Goal: Information Seeking & Learning: Find specific fact

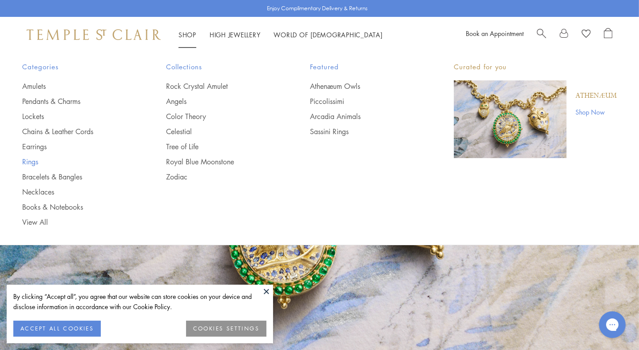
click at [33, 158] on link "Rings" at bounding box center [76, 162] width 108 height 10
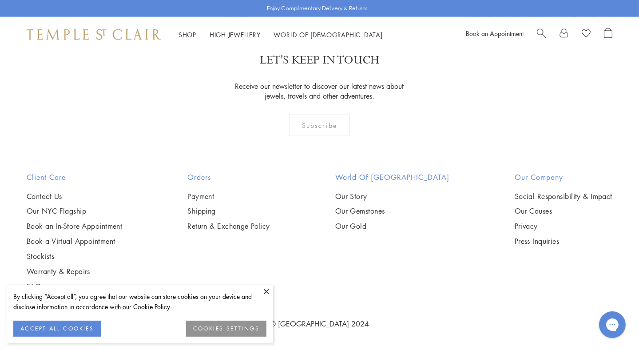
scroll to position [3771, 0]
click at [0, 0] on img at bounding box center [0, 0] width 0 height 0
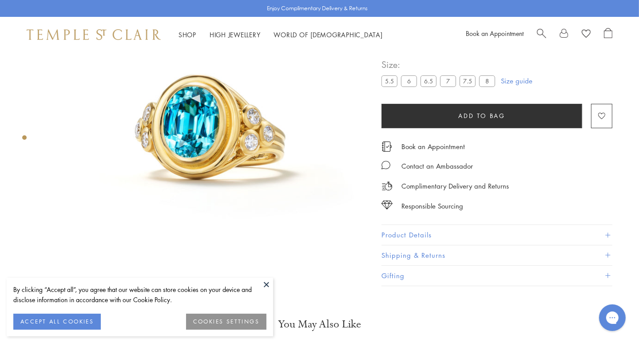
scroll to position [90, 0]
click at [399, 237] on button "Product Details" at bounding box center [496, 235] width 231 height 20
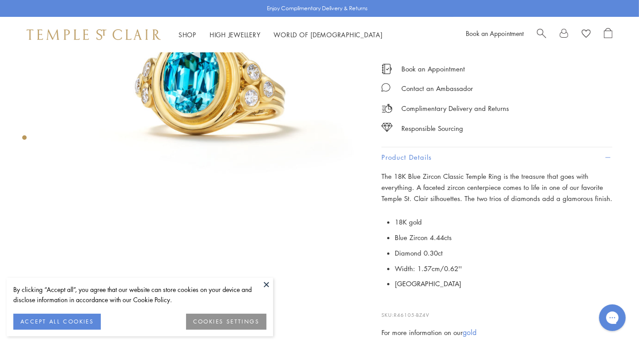
scroll to position [135, 0]
click at [80, 177] on img at bounding box center [205, 78] width 323 height 323
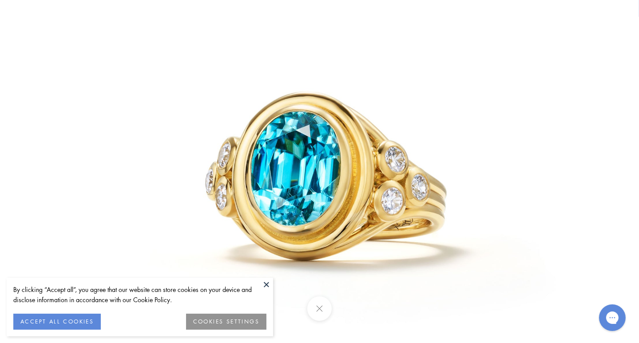
click at [321, 307] on button at bounding box center [319, 308] width 24 height 24
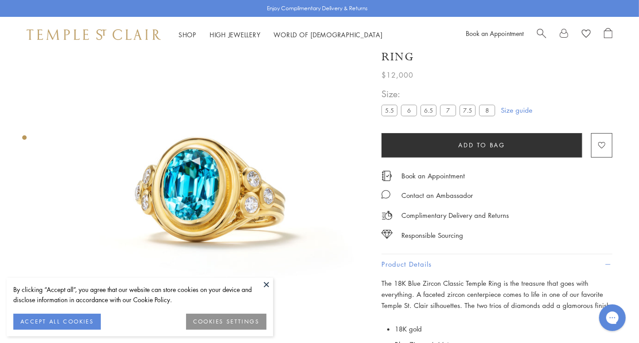
scroll to position [0, 0]
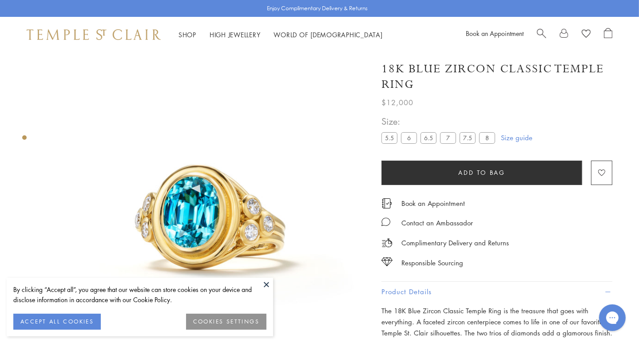
click at [43, 116] on div at bounding box center [197, 213] width 394 height 323
click at [94, 111] on img at bounding box center [205, 213] width 323 height 323
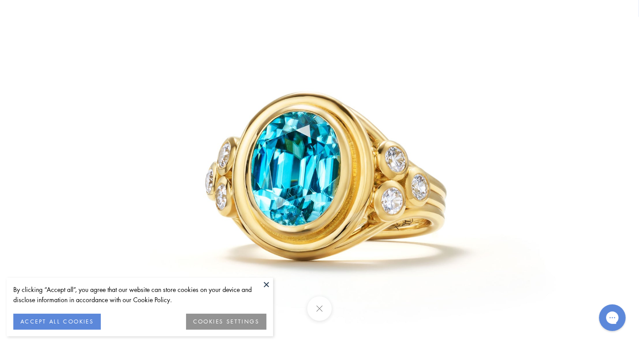
click at [99, 87] on img at bounding box center [319, 171] width 519 height 519
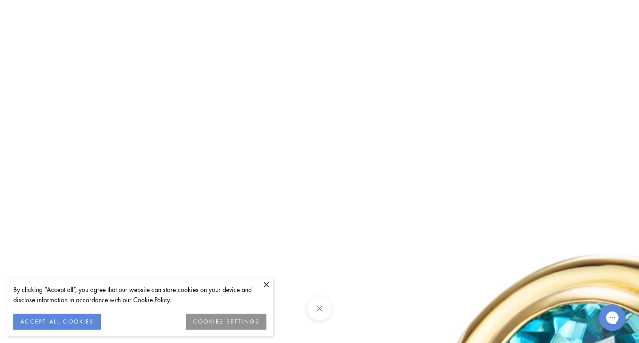
click at [319, 309] on button at bounding box center [319, 308] width 24 height 24
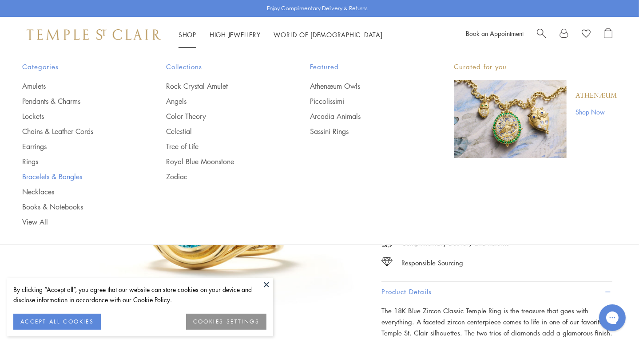
drag, startPoint x: 35, startPoint y: 173, endPoint x: 27, endPoint y: 177, distance: 8.7
click at [27, 177] on link "Bracelets & Bangles" at bounding box center [76, 177] width 108 height 10
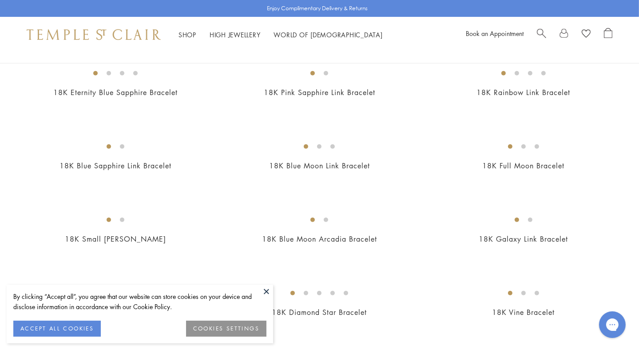
scroll to position [623, 0]
click at [0, 0] on img at bounding box center [0, 0] width 0 height 0
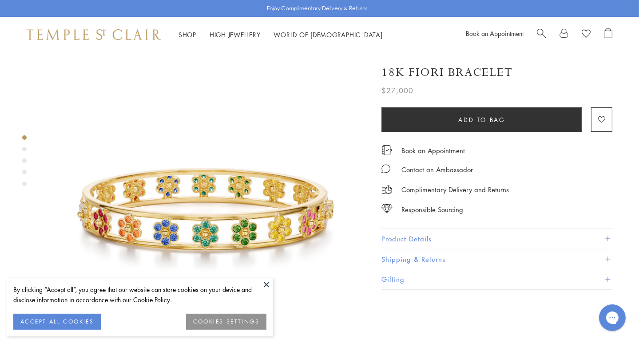
click at [402, 240] on button "Product Details" at bounding box center [496, 239] width 231 height 20
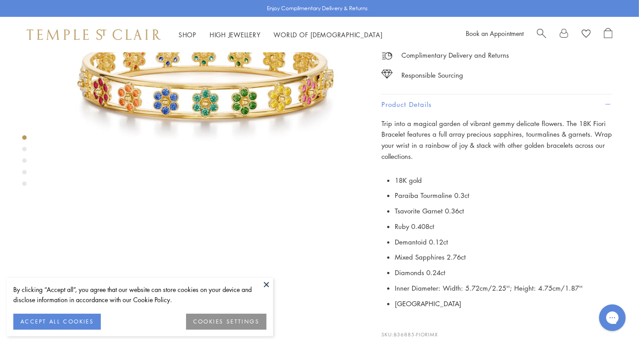
scroll to position [131, 0]
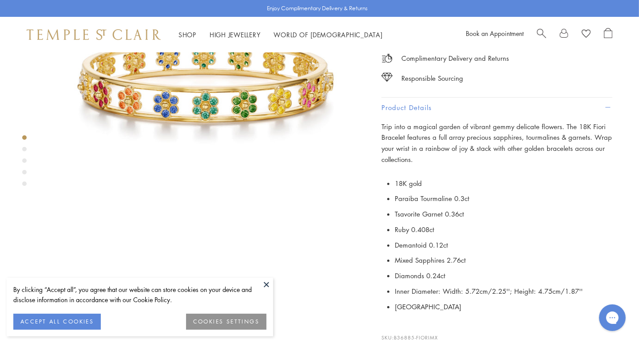
scroll to position [127, 0]
click at [84, 193] on img at bounding box center [205, 86] width 323 height 323
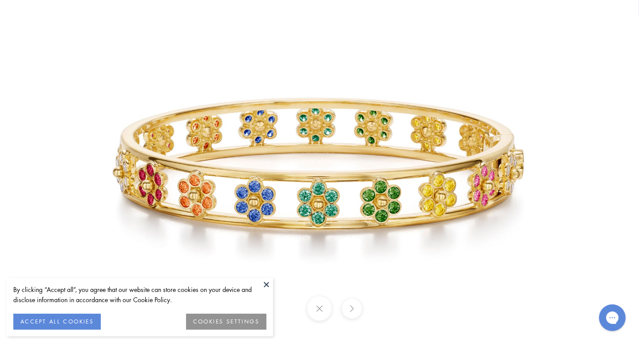
click at [319, 313] on button at bounding box center [319, 308] width 24 height 24
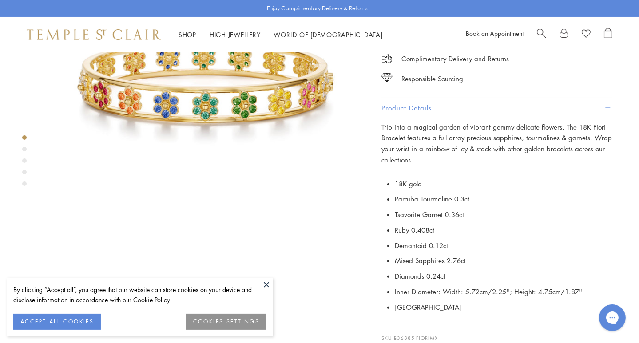
click at [221, 157] on img at bounding box center [205, 86] width 323 height 323
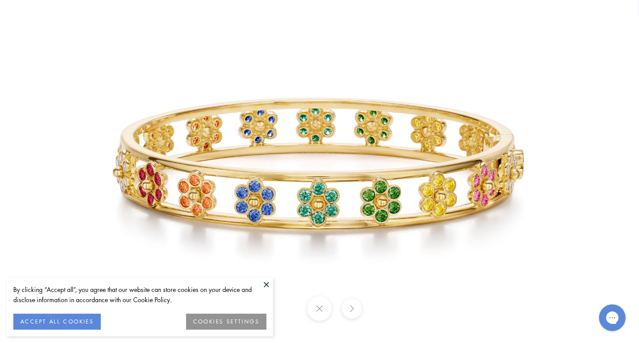
click at [360, 308] on button at bounding box center [352, 309] width 20 height 20
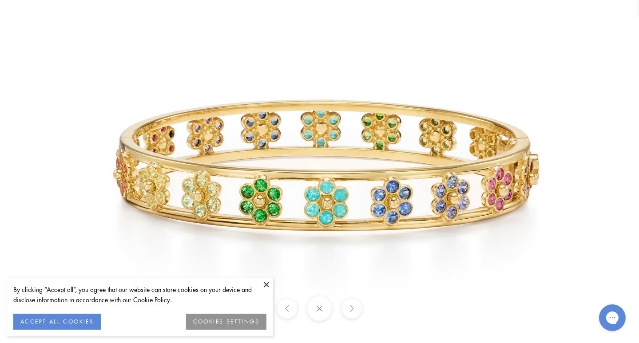
click at [359, 312] on button at bounding box center [352, 309] width 20 height 20
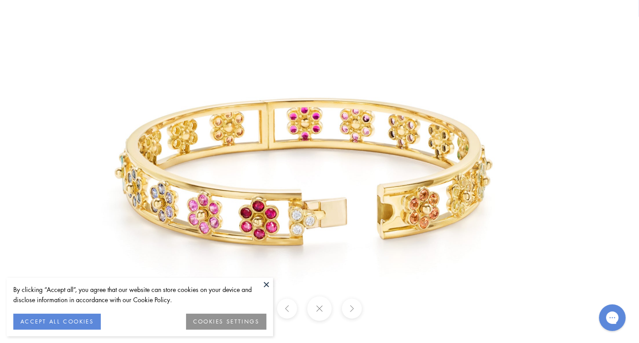
click at [359, 311] on button at bounding box center [352, 309] width 20 height 20
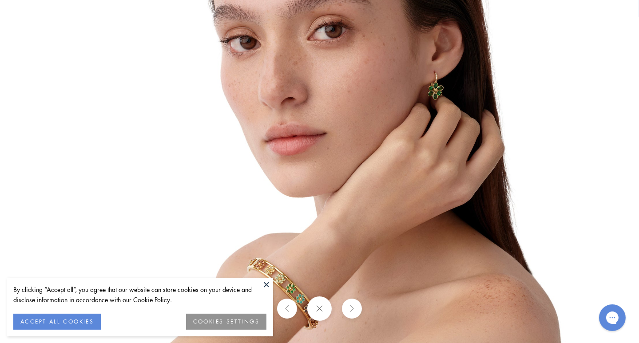
click at [53, 208] on div at bounding box center [319, 171] width 639 height 343
click at [319, 309] on button at bounding box center [319, 308] width 24 height 24
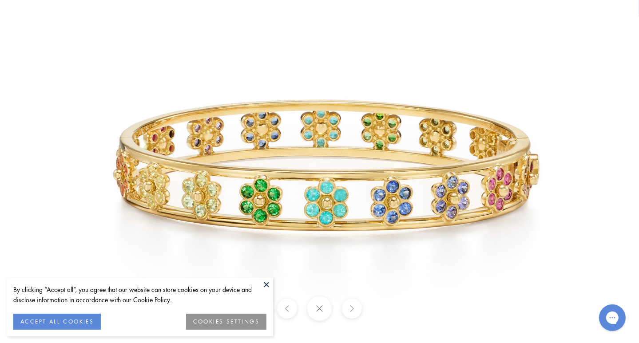
click at [321, 306] on button at bounding box center [319, 308] width 24 height 24
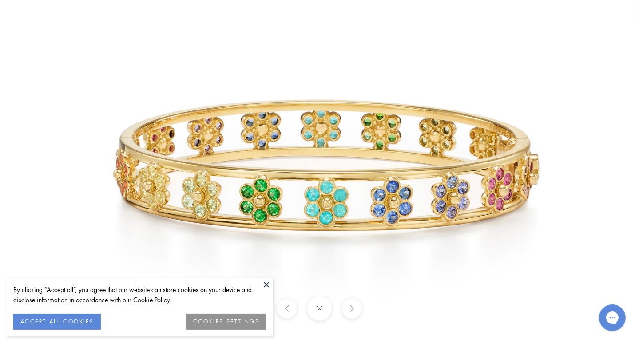
click at [320, 309] on button at bounding box center [319, 308] width 24 height 24
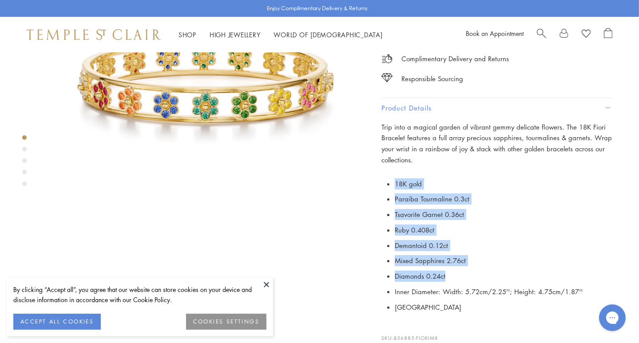
drag, startPoint x: 396, startPoint y: 178, endPoint x: 516, endPoint y: 270, distance: 150.3
click at [516, 270] on ul "18K gold Paraiba Tourmaline 0.3ct Tsavorite Garnet 0.36ct Ruby 0.408ct Demantoi…" at bounding box center [502, 245] width 217 height 139
copy ul "18K gold Paraiba Tourmaline 0.3ct Tsavorite Garnet 0.36ct Ruby 0.408ct Demantoi…"
click at [65, 186] on img at bounding box center [205, 86] width 323 height 323
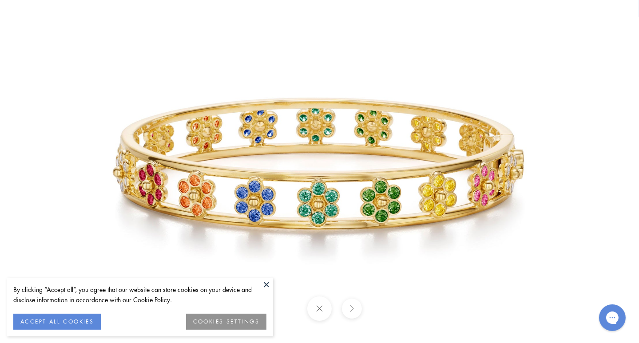
click at [319, 311] on button at bounding box center [319, 308] width 24 height 24
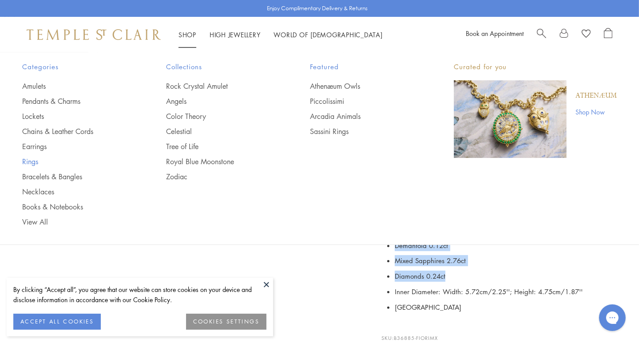
click at [34, 162] on link "Rings" at bounding box center [76, 162] width 108 height 10
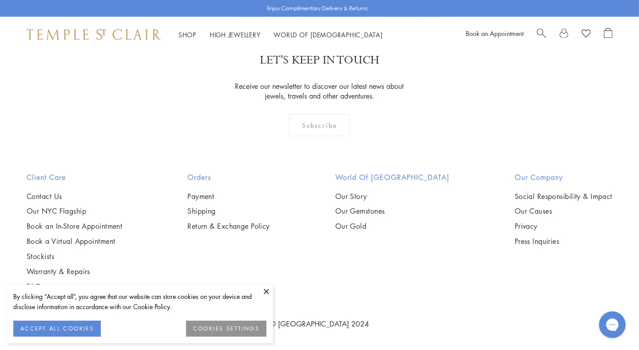
scroll to position [3925, 0]
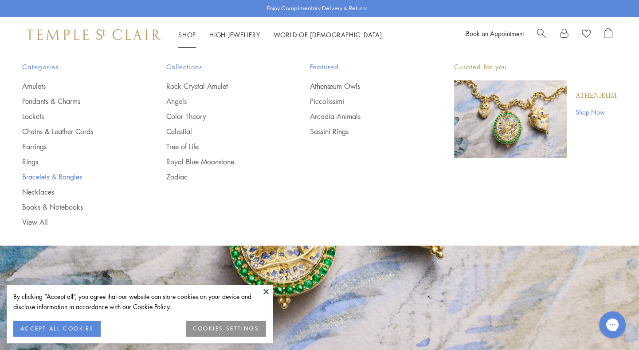
click at [35, 177] on link "Bracelets & Bangles" at bounding box center [76, 177] width 109 height 10
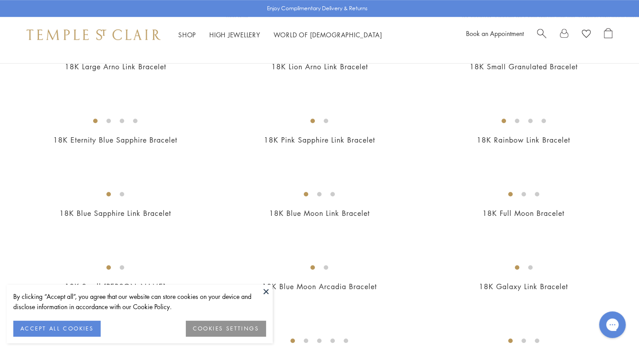
scroll to position [580, 0]
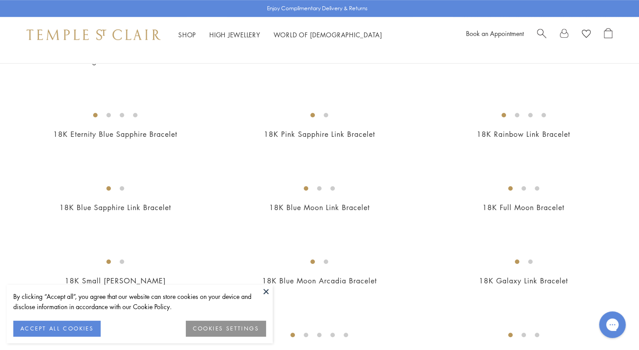
click at [0, 0] on img at bounding box center [0, 0] width 0 height 0
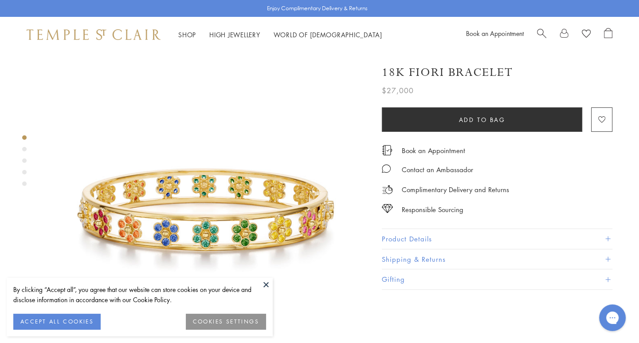
click at [224, 215] on img at bounding box center [206, 214] width 324 height 324
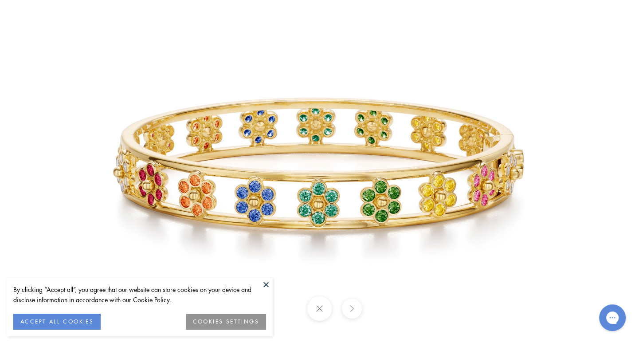
click at [352, 310] on button at bounding box center [352, 309] width 20 height 20
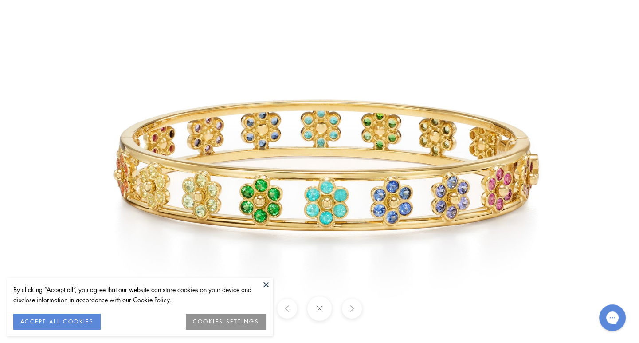
click at [352, 310] on button at bounding box center [352, 309] width 20 height 20
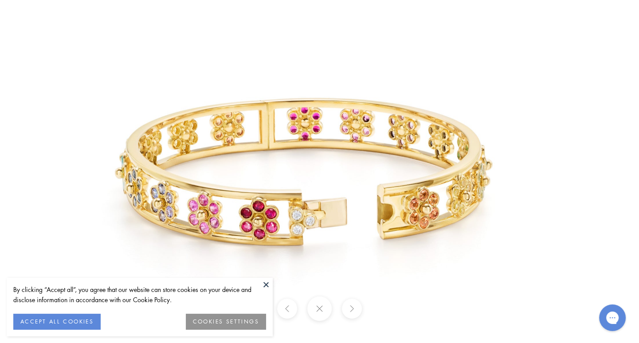
click at [352, 310] on button at bounding box center [352, 309] width 20 height 20
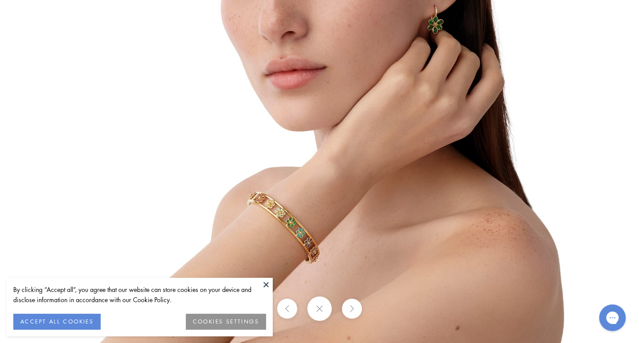
click at [264, 284] on button at bounding box center [266, 284] width 13 height 13
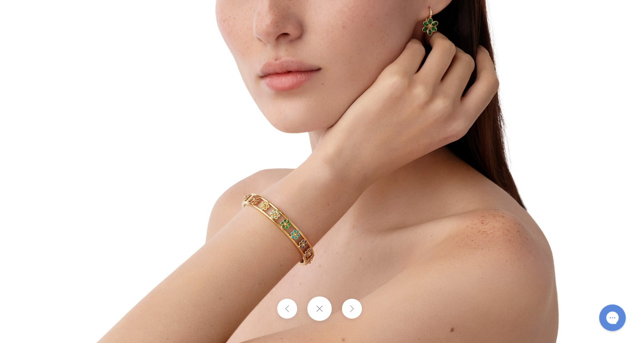
drag, startPoint x: 119, startPoint y: 59, endPoint x: 154, endPoint y: 59, distance: 34.2
click at [154, 59] on img at bounding box center [314, 85] width 519 height 519
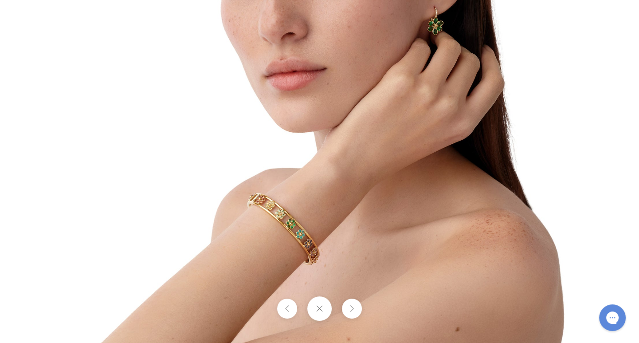
click at [154, 59] on img at bounding box center [319, 84] width 519 height 519
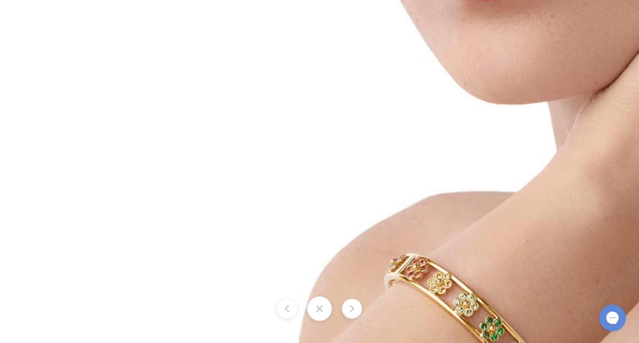
click at [323, 304] on button at bounding box center [319, 308] width 24 height 24
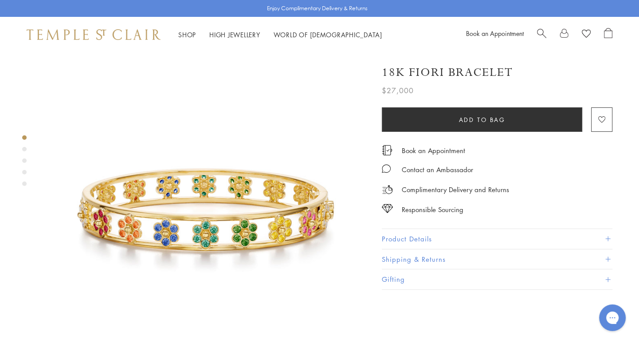
click at [259, 213] on img at bounding box center [206, 214] width 324 height 324
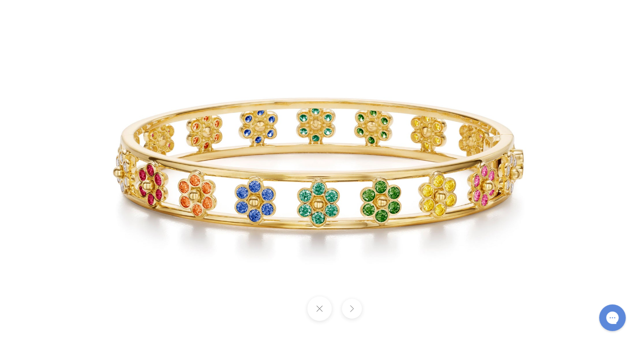
click at [353, 309] on button at bounding box center [352, 309] width 20 height 20
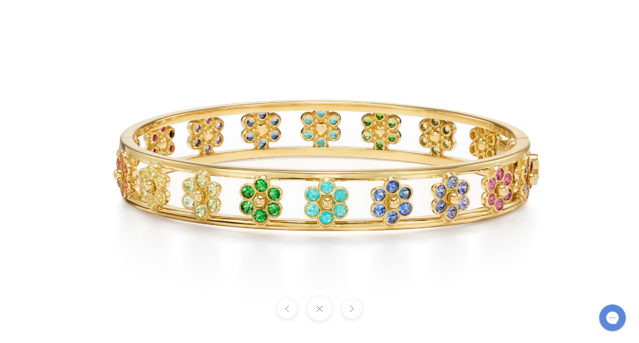
click at [353, 309] on button at bounding box center [352, 309] width 20 height 20
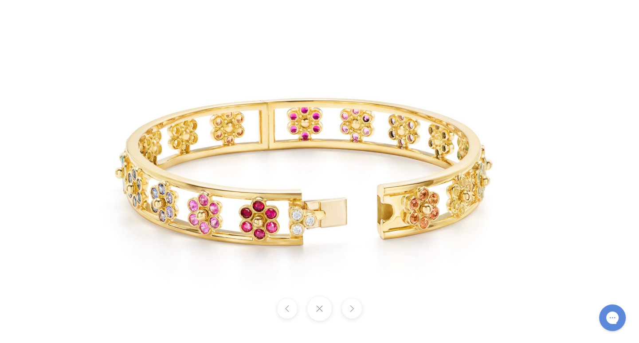
click at [353, 309] on button at bounding box center [352, 309] width 20 height 20
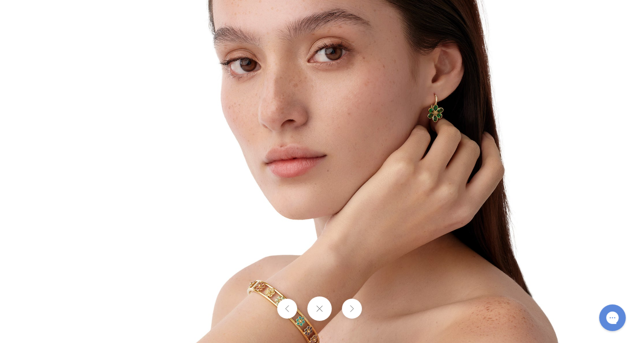
click at [375, 197] on img at bounding box center [319, 171] width 519 height 519
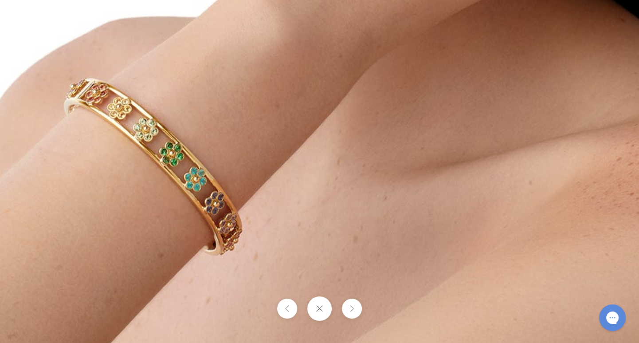
click at [321, 308] on button at bounding box center [319, 308] width 24 height 24
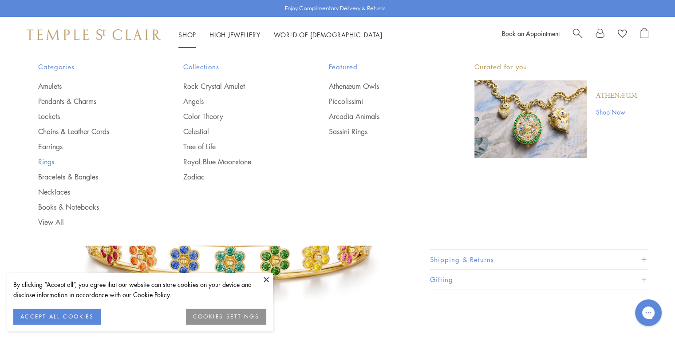
click at [51, 162] on link "Rings" at bounding box center [93, 162] width 110 height 10
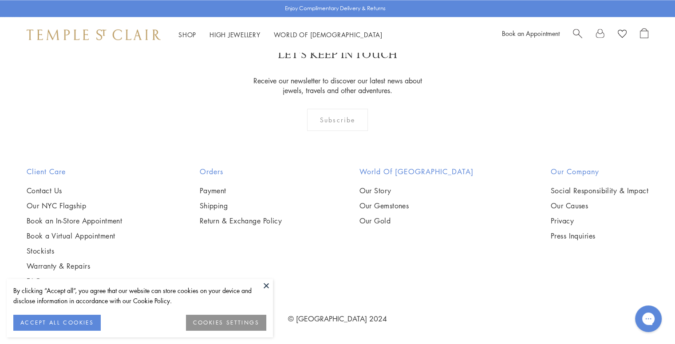
scroll to position [3936, 0]
click at [0, 0] on img at bounding box center [0, 0] width 0 height 0
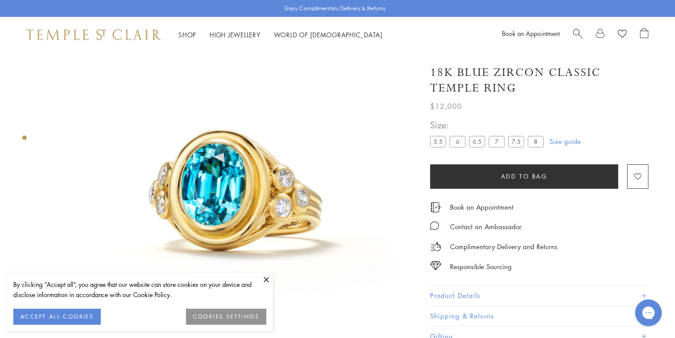
click at [267, 279] on button at bounding box center [266, 278] width 13 height 13
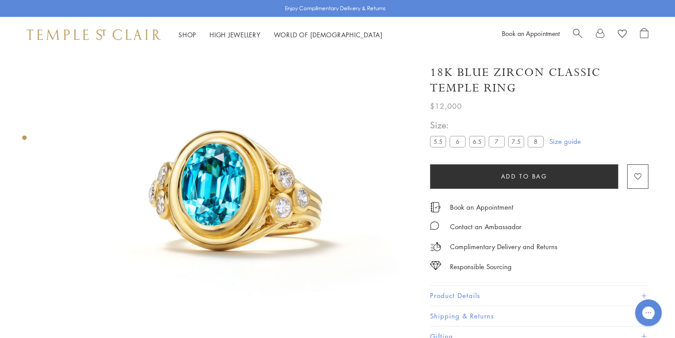
click at [456, 291] on button "Product Details" at bounding box center [539, 295] width 218 height 20
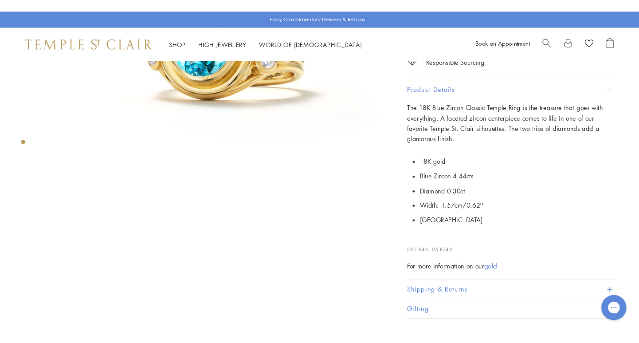
scroll to position [240, 0]
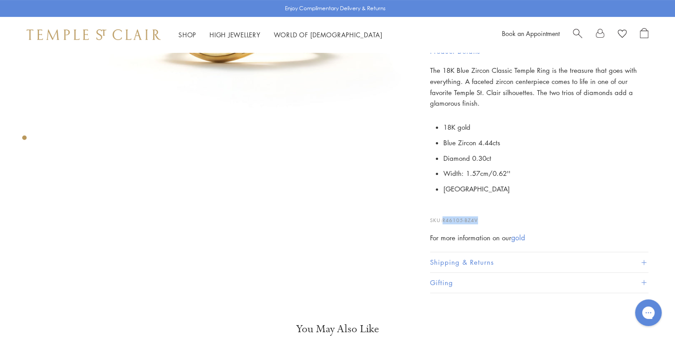
drag, startPoint x: 479, startPoint y: 217, endPoint x: 442, endPoint y: 220, distance: 36.5
click at [442, 220] on p "SKU: R46105-BZ4V" at bounding box center [539, 215] width 218 height 17
click at [488, 219] on p "SKU: R46105-BZ4V" at bounding box center [539, 215] width 218 height 17
drag, startPoint x: 483, startPoint y: 218, endPoint x: 444, endPoint y: 221, distance: 39.1
click at [444, 221] on p "SKU: R46105-BZ4V" at bounding box center [539, 215] width 218 height 17
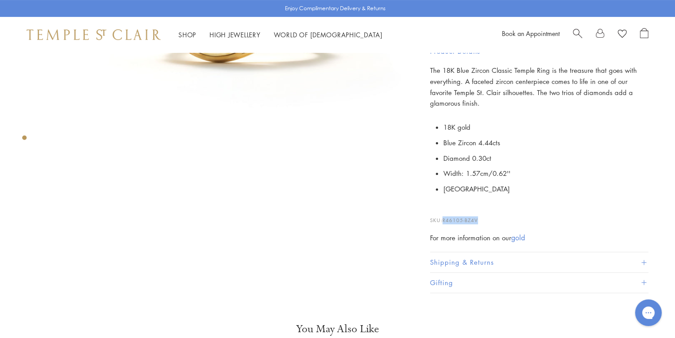
copy span "R46105-BZ4V"
